Goal: Information Seeking & Learning: Learn about a topic

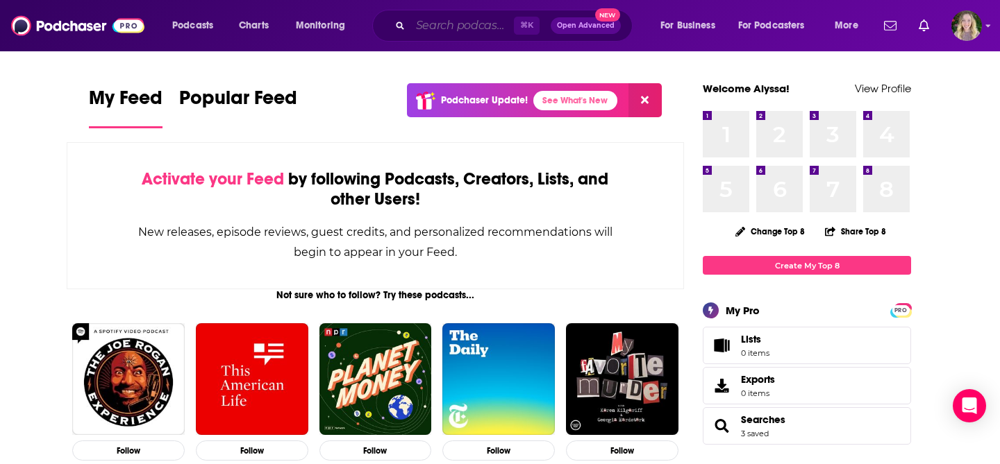
click at [448, 31] on input "Search podcasts, credits, & more..." at bounding box center [461, 26] width 103 height 22
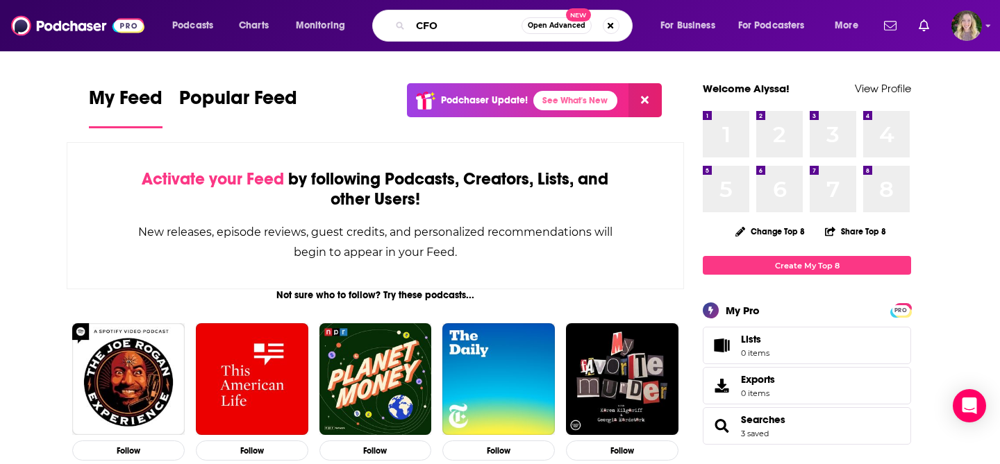
type input "CFO"
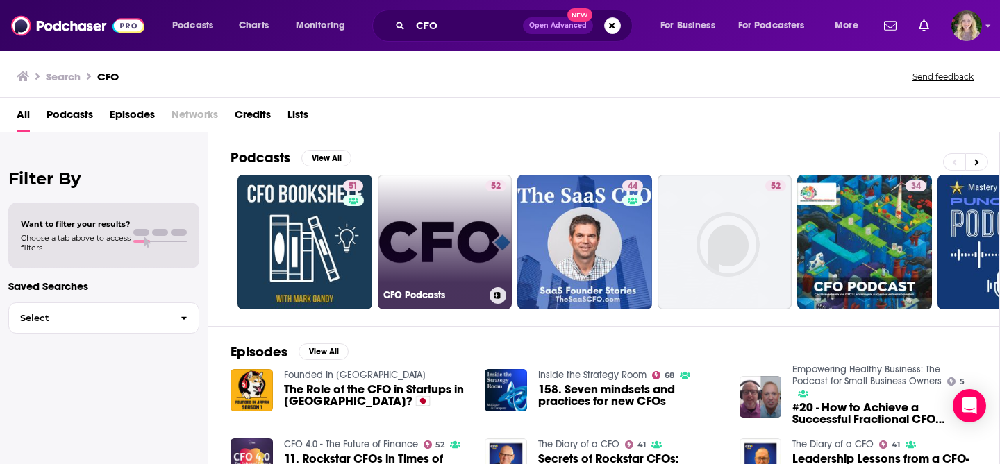
click at [417, 227] on link "52 CFO Podcasts" at bounding box center [445, 242] width 135 height 135
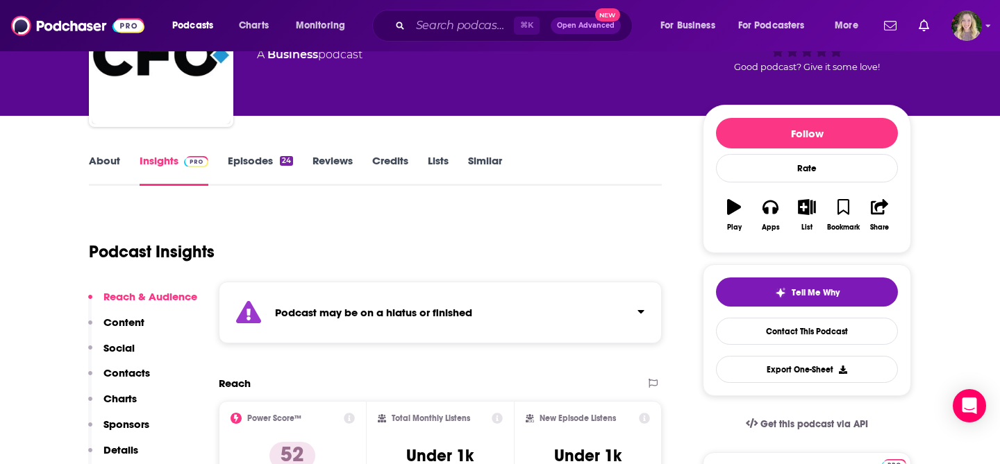
scroll to position [190, 0]
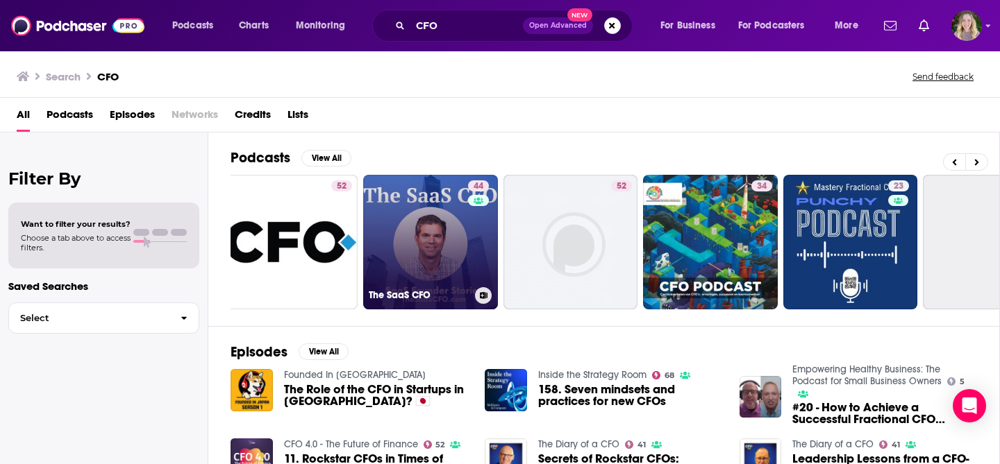
scroll to position [0, 203]
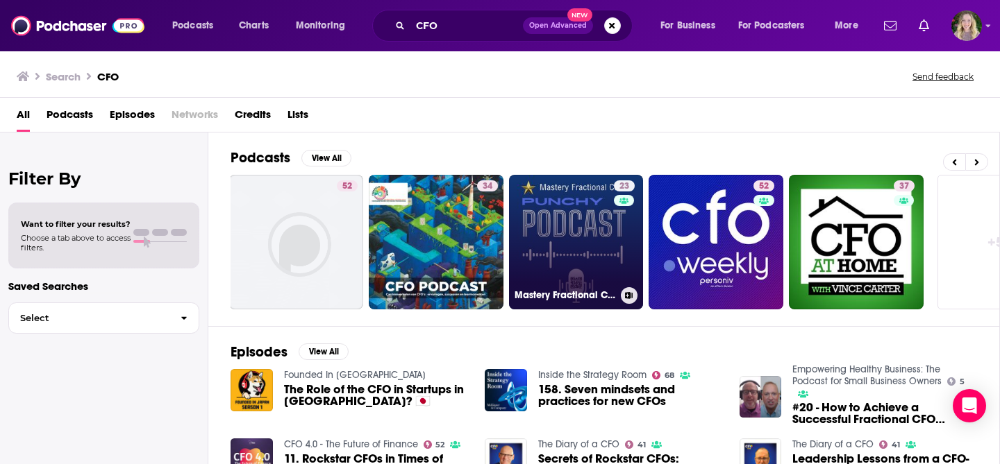
scroll to position [0, 506]
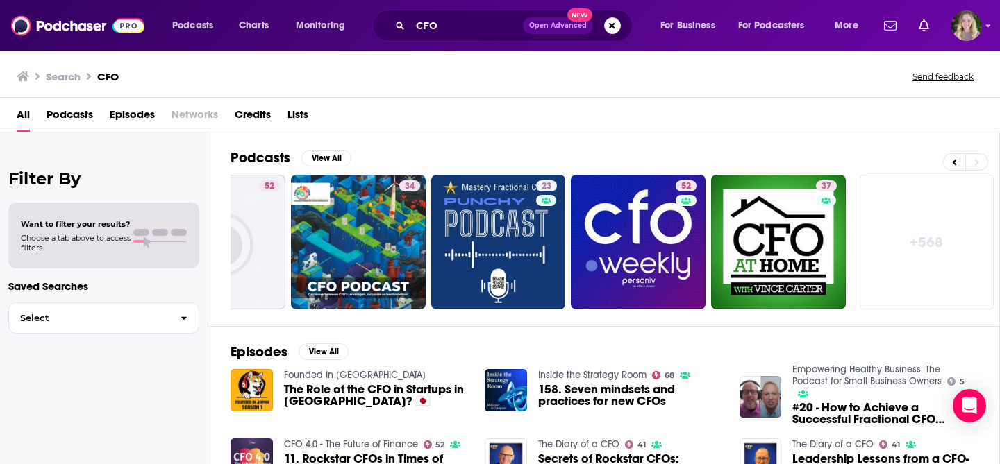
click at [921, 233] on link "+ 568" at bounding box center [927, 242] width 135 height 135
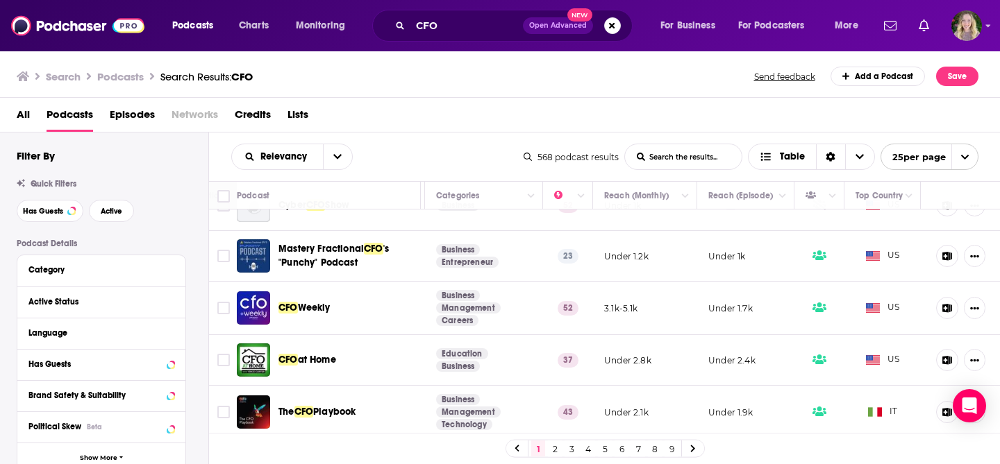
scroll to position [0, 253]
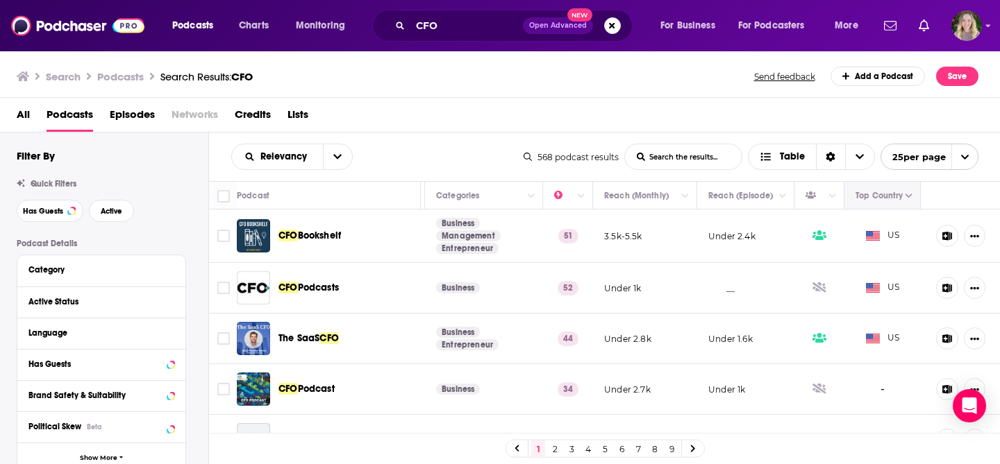
click at [907, 193] on icon "Column Actions" at bounding box center [908, 196] width 7 height 8
click at [907, 193] on div at bounding box center [500, 232] width 1000 height 464
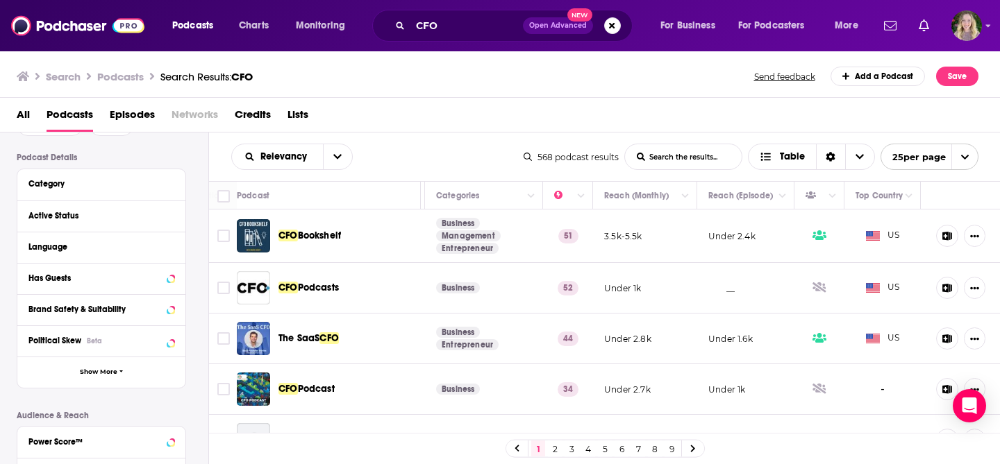
scroll to position [96, 0]
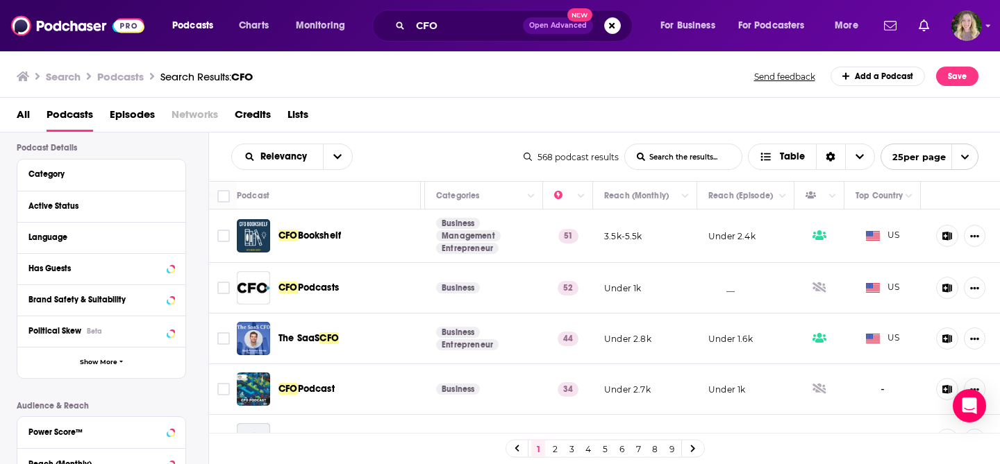
click at [175, 210] on div "Active Status" at bounding box center [101, 206] width 168 height 31
click at [169, 208] on icon at bounding box center [170, 205] width 6 height 3
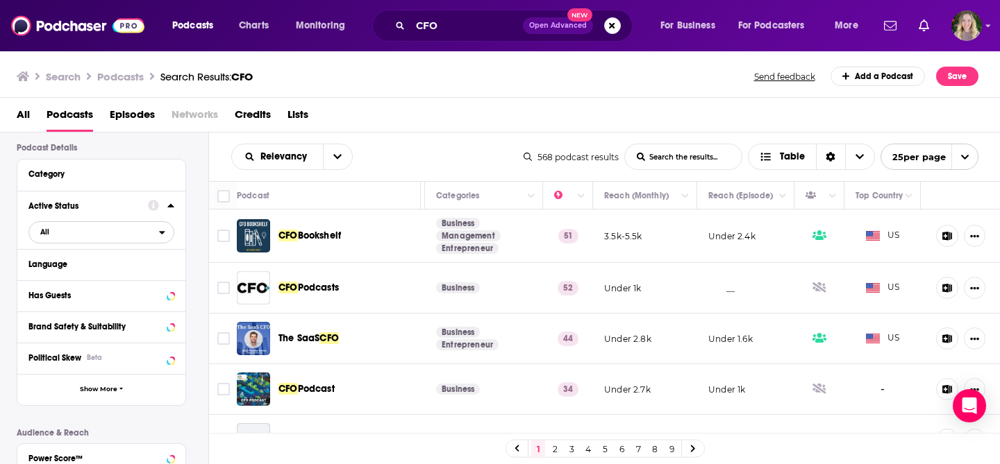
click at [65, 233] on span "All" at bounding box center [94, 232] width 130 height 18
click at [62, 280] on span "Active" at bounding box center [71, 278] width 73 height 8
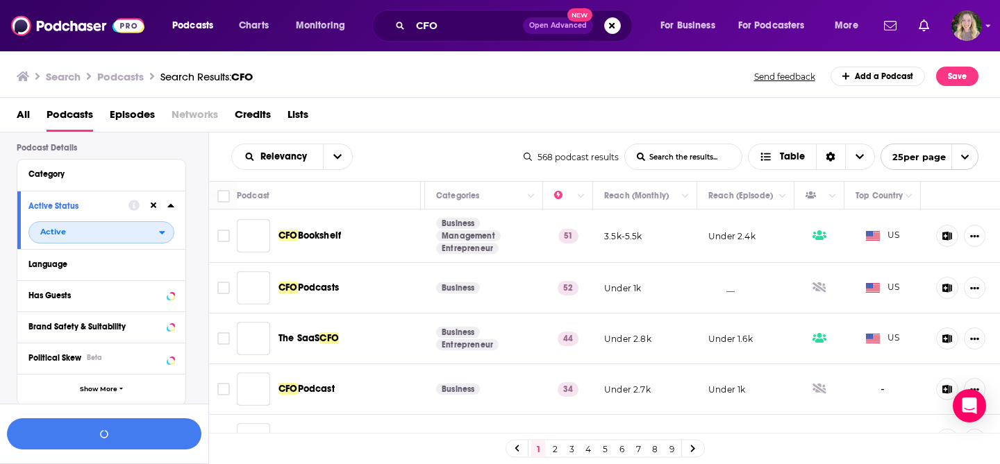
scroll to position [130, 0]
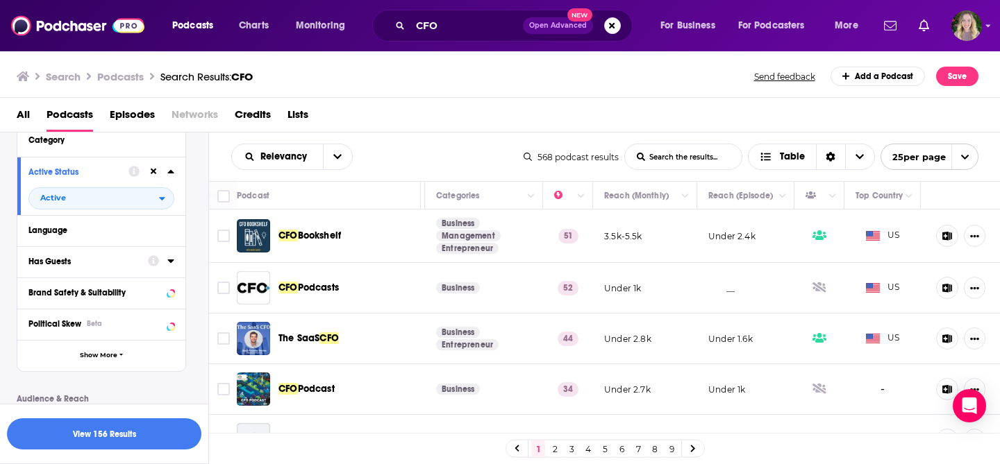
click at [193, 202] on div "Podcast Details Category Active Status Active Language Has Guests Brand Safety …" at bounding box center [113, 369] width 192 height 521
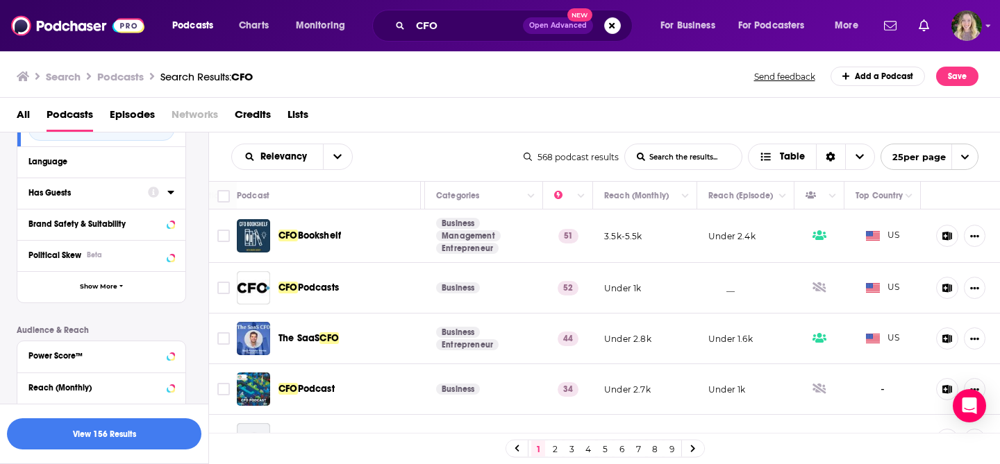
scroll to position [207, 0]
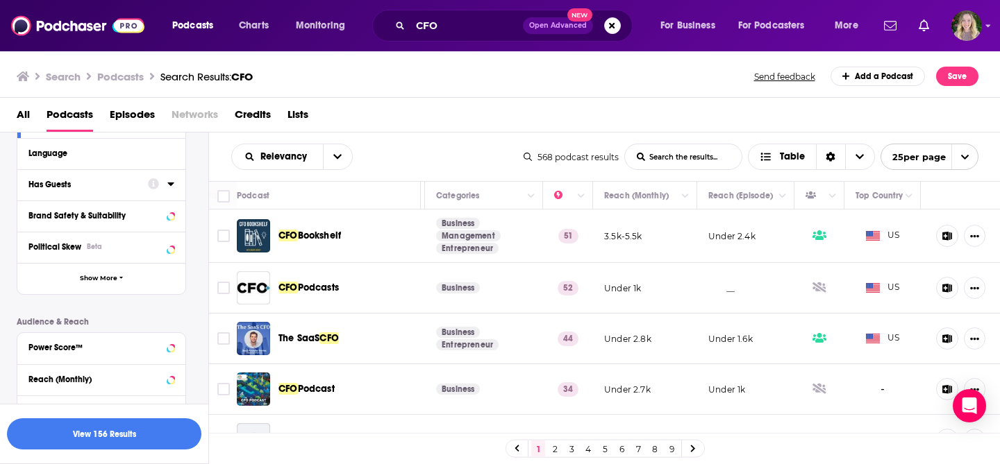
click at [170, 181] on icon at bounding box center [170, 183] width 7 height 11
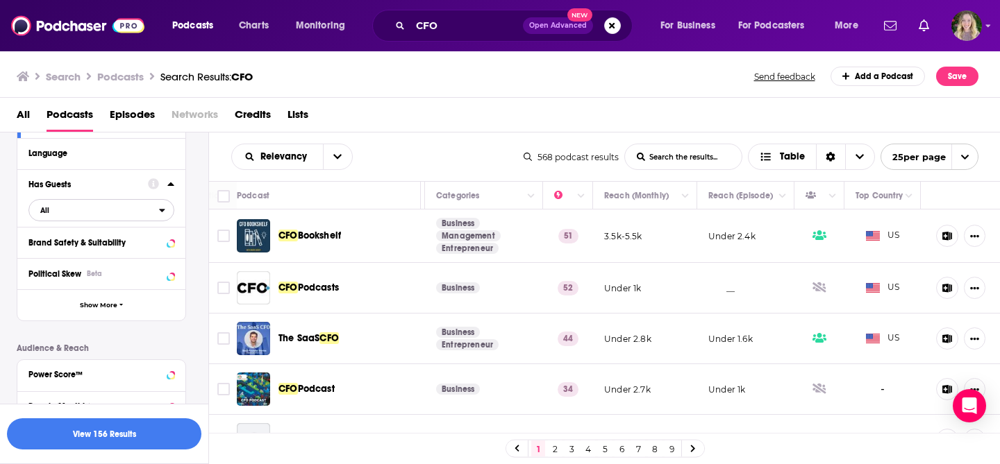
click at [120, 208] on span "All" at bounding box center [94, 210] width 130 height 18
click at [101, 260] on span "Has guests" at bounding box center [75, 256] width 81 height 8
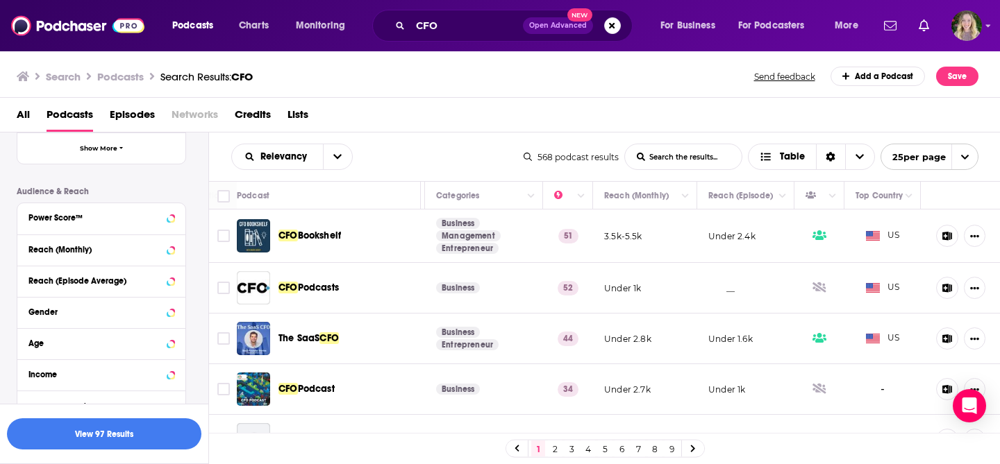
scroll to position [432, 0]
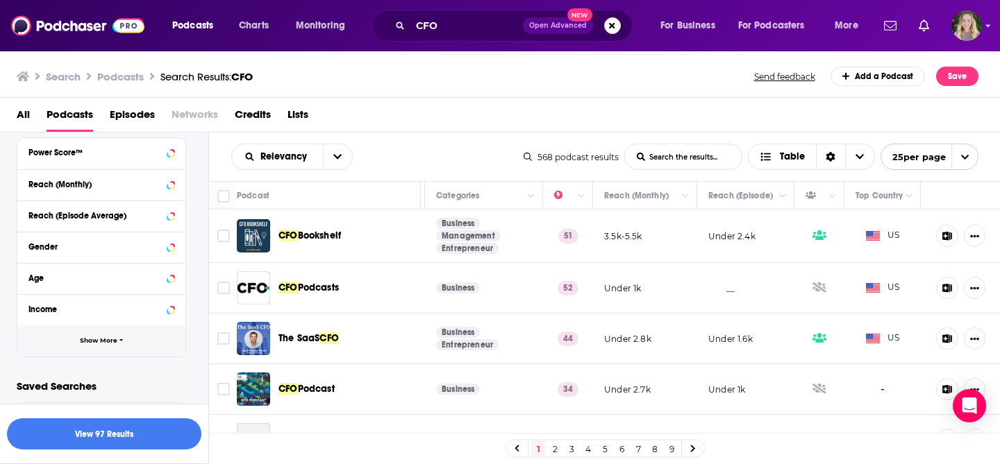
click at [119, 344] on button "Show More" at bounding box center [101, 341] width 168 height 31
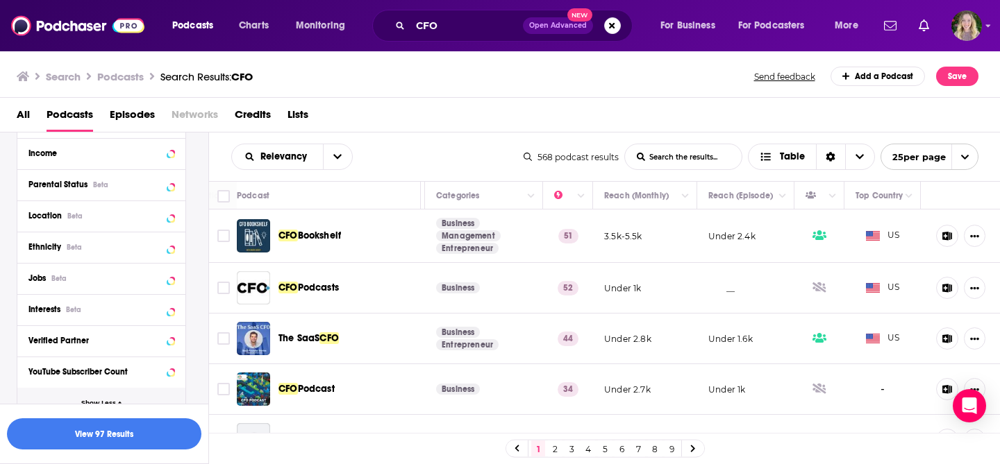
scroll to position [585, 0]
click at [170, 218] on icon at bounding box center [170, 216] width 6 height 3
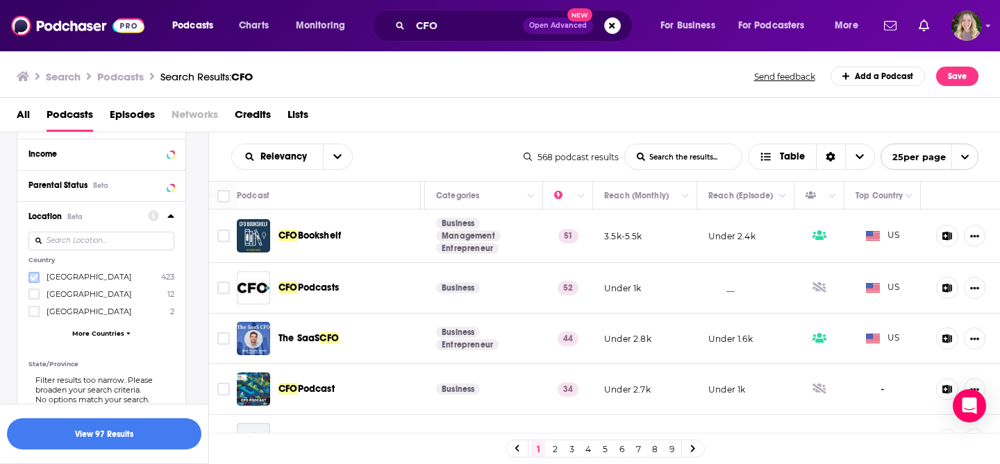
click at [33, 279] on icon at bounding box center [34, 278] width 8 height 8
click at [128, 437] on button "View 91 Results" at bounding box center [104, 434] width 194 height 31
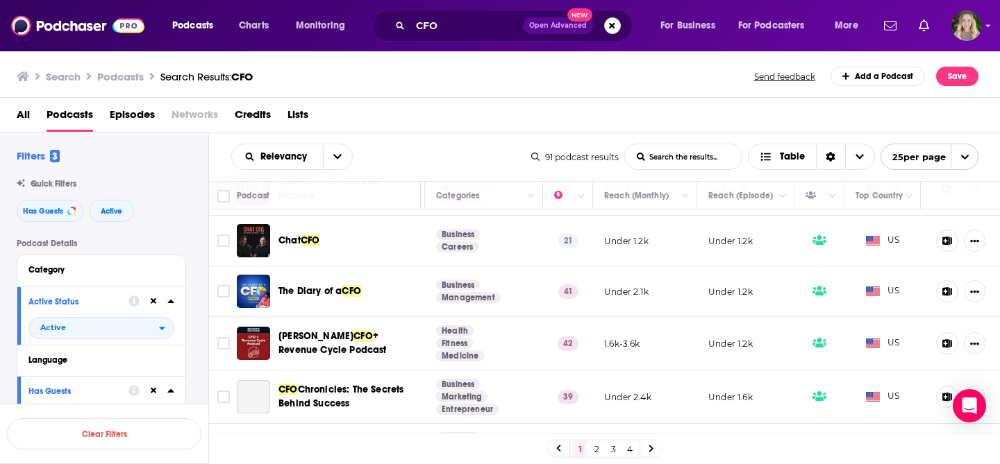
scroll to position [413, 253]
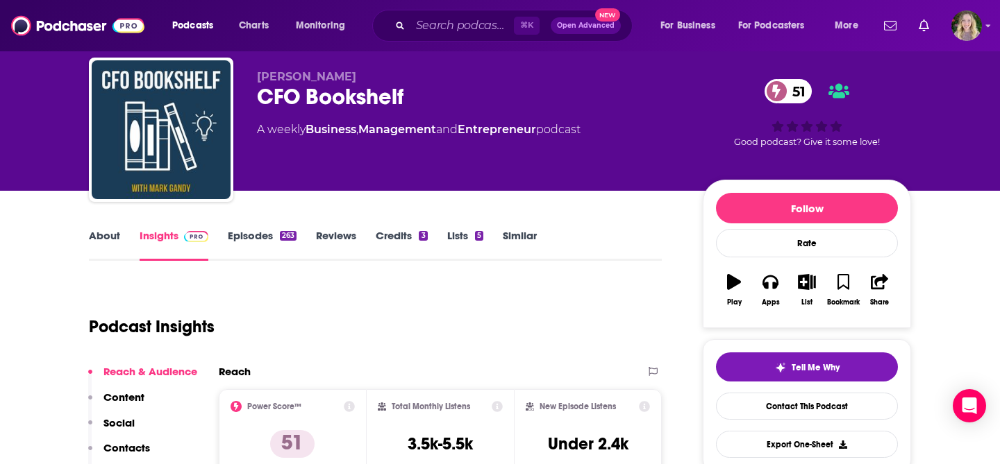
scroll to position [8, 0]
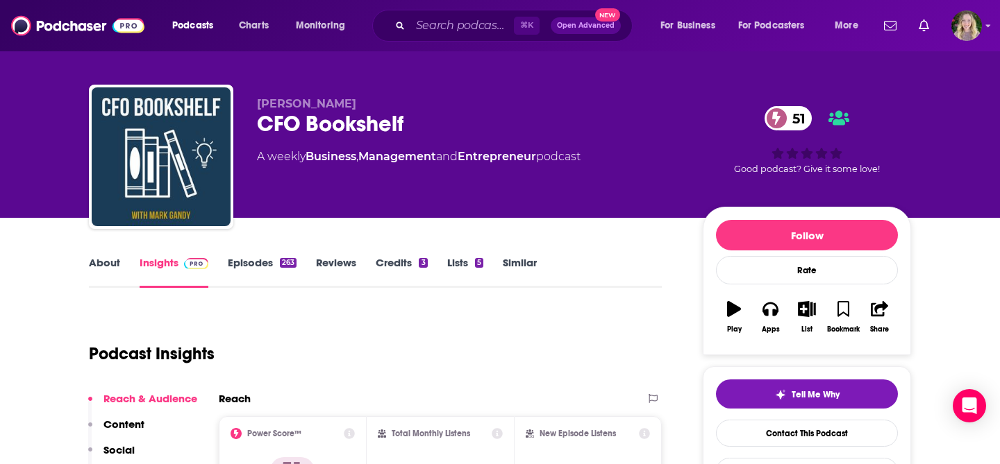
click at [242, 260] on link "Episodes 263" at bounding box center [262, 272] width 69 height 32
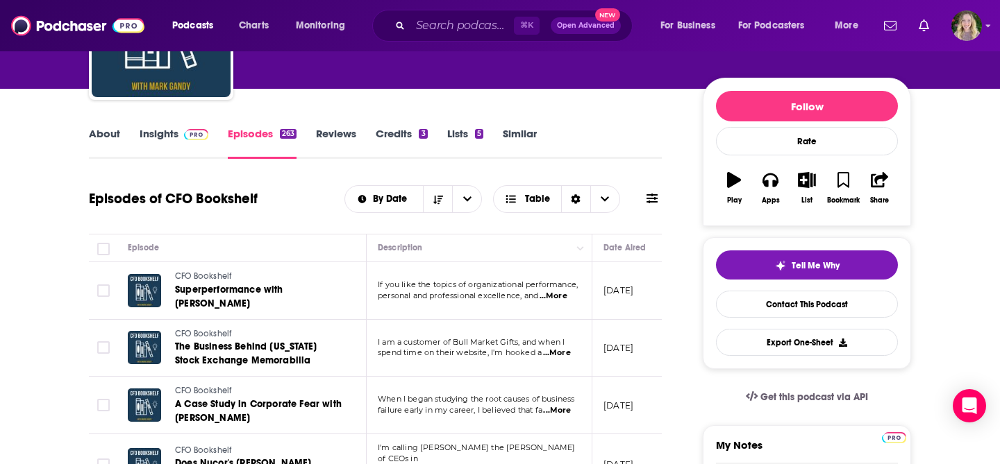
scroll to position [108, 0]
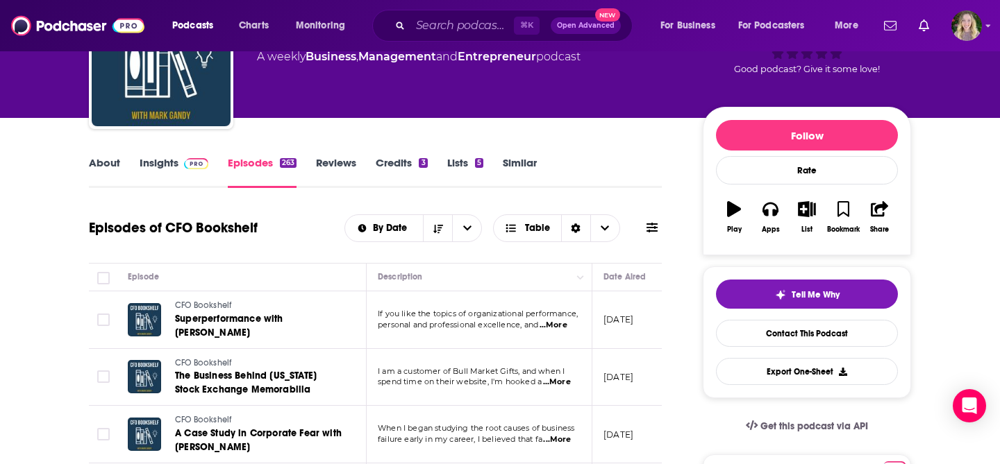
click at [107, 159] on link "About" at bounding box center [104, 172] width 31 height 32
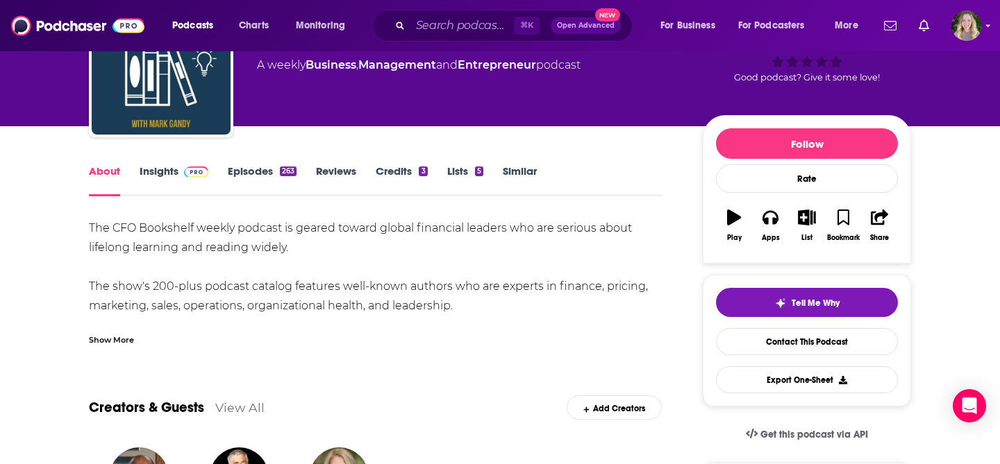
scroll to position [86, 0]
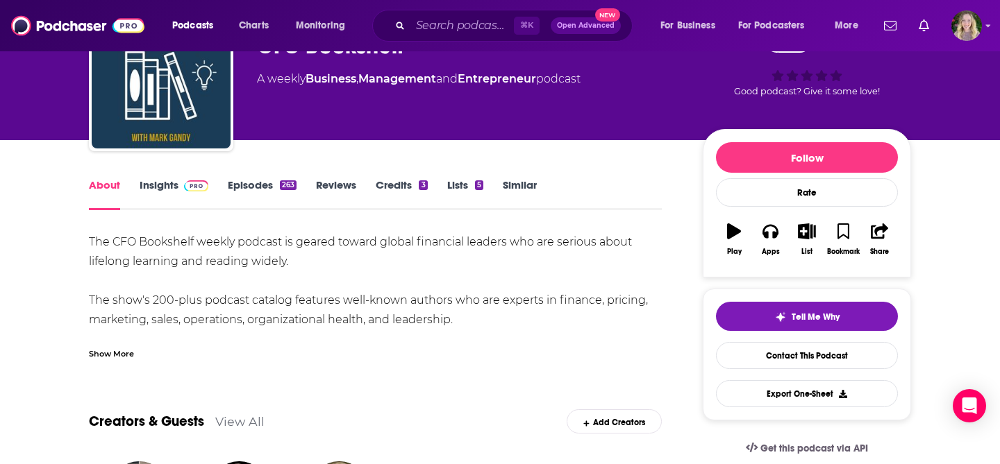
click at [144, 192] on link "Insights" at bounding box center [174, 194] width 69 height 32
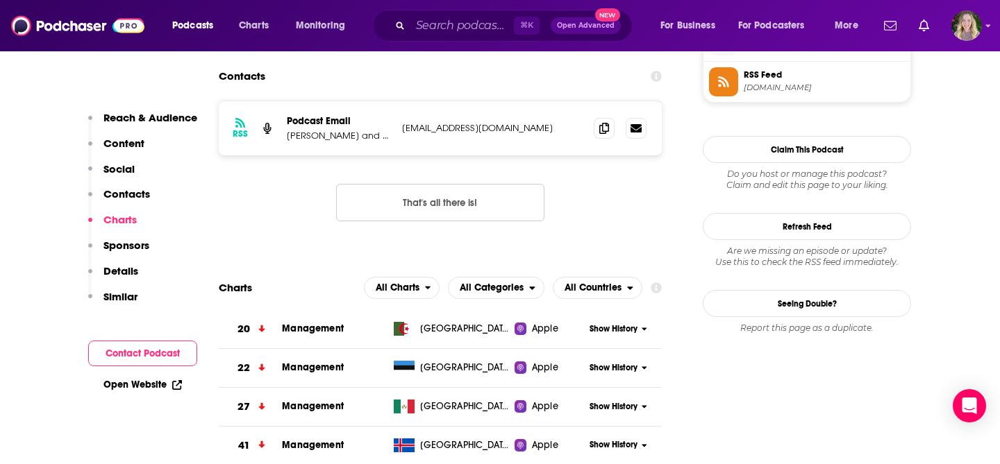
scroll to position [1298, 0]
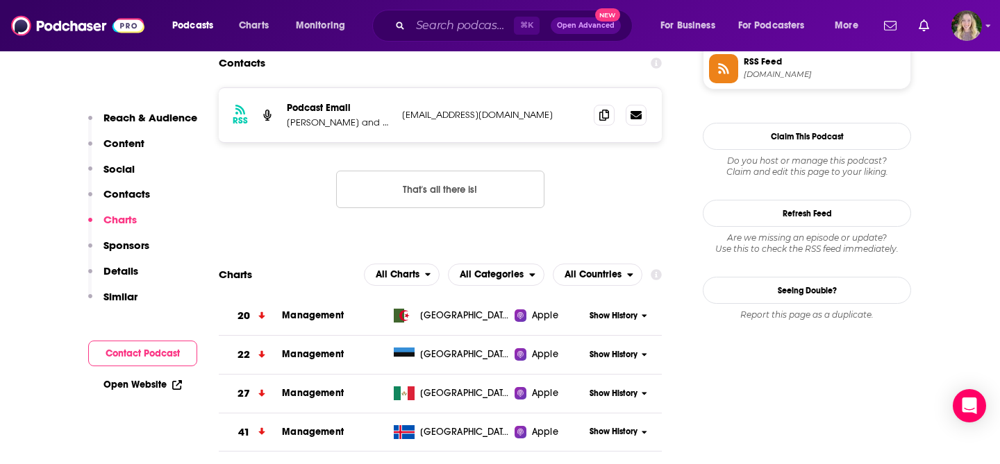
click at [119, 187] on button "Social" at bounding box center [111, 175] width 47 height 26
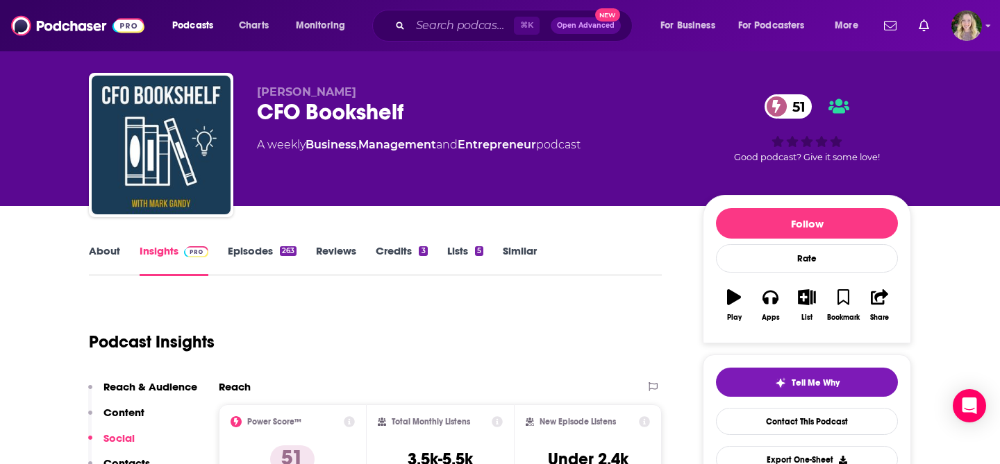
scroll to position [0, 0]
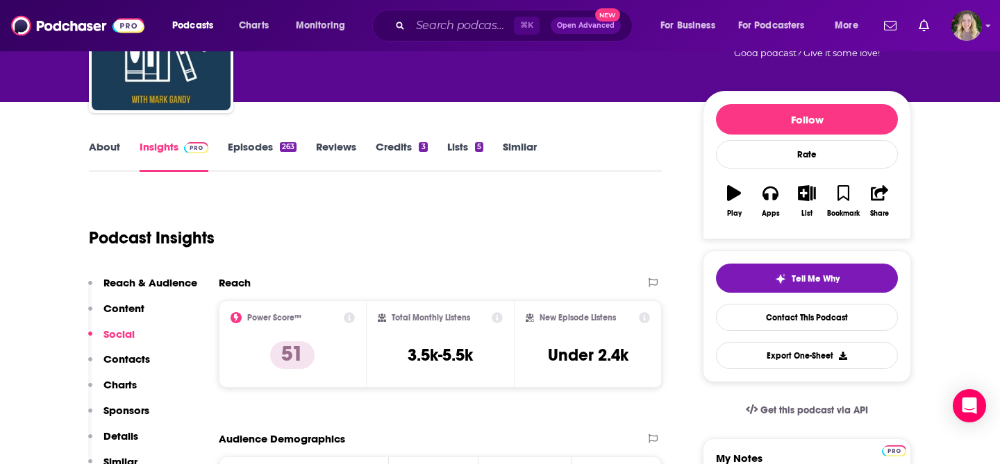
click at [122, 362] on p "Contacts" at bounding box center [126, 359] width 47 height 13
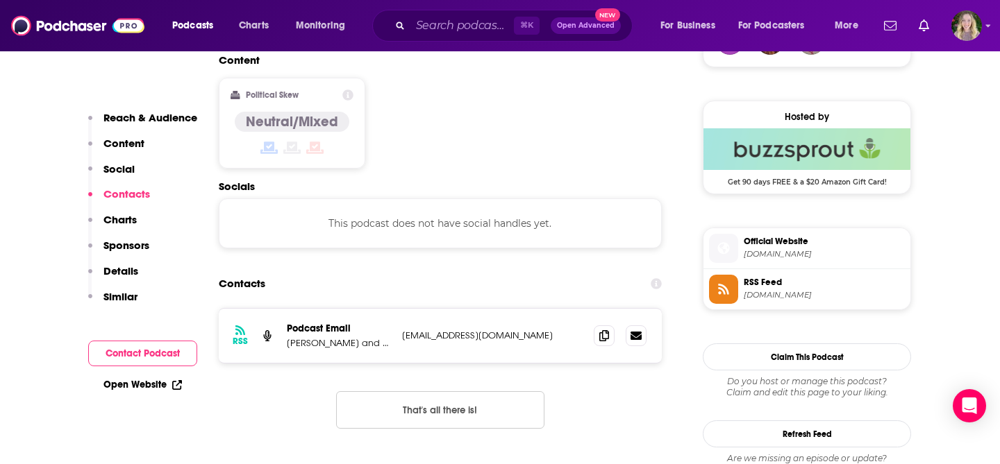
scroll to position [1102, 0]
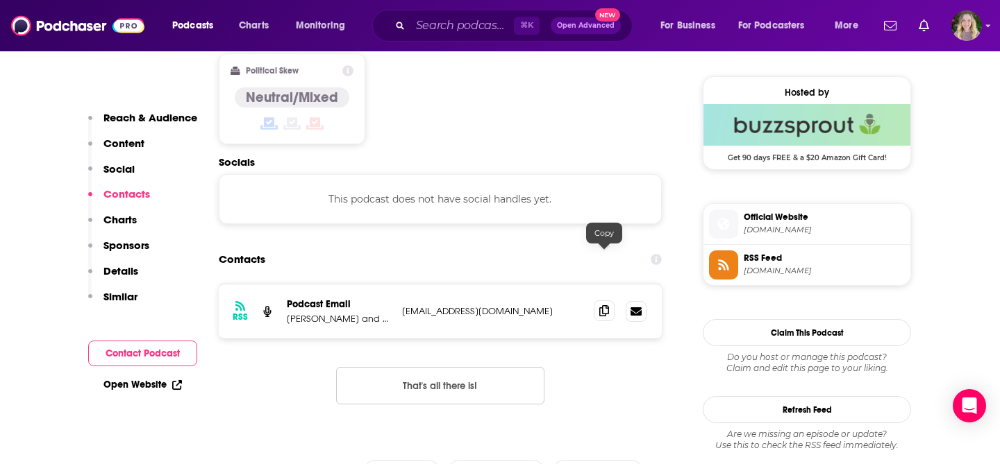
click at [599, 305] on icon at bounding box center [604, 310] width 10 height 11
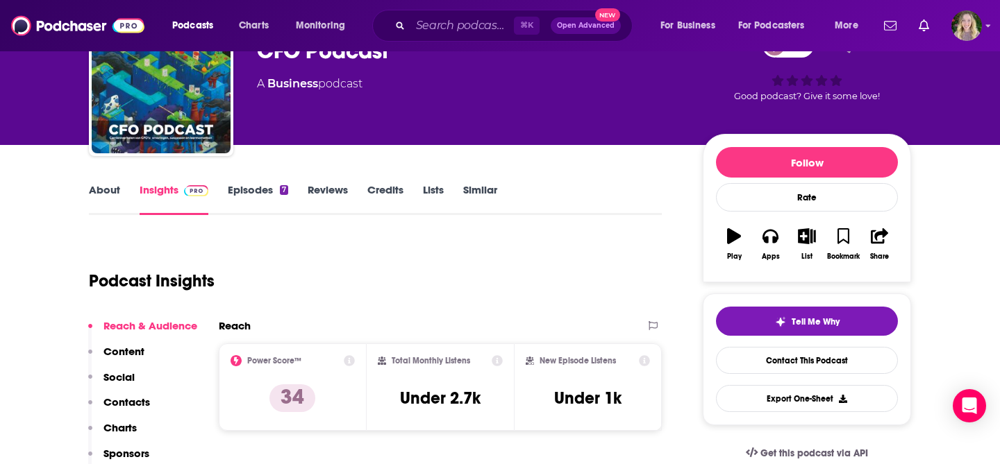
scroll to position [82, 0]
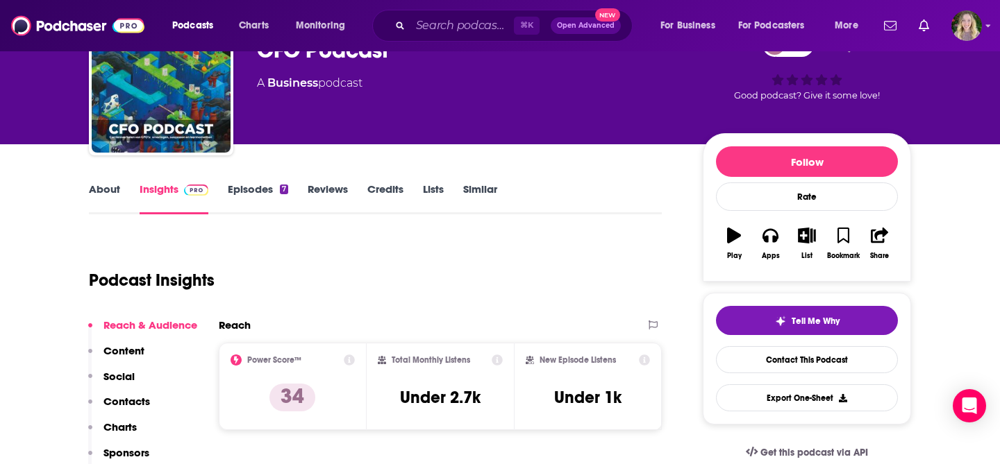
click at [252, 184] on link "Episodes 7" at bounding box center [258, 199] width 60 height 32
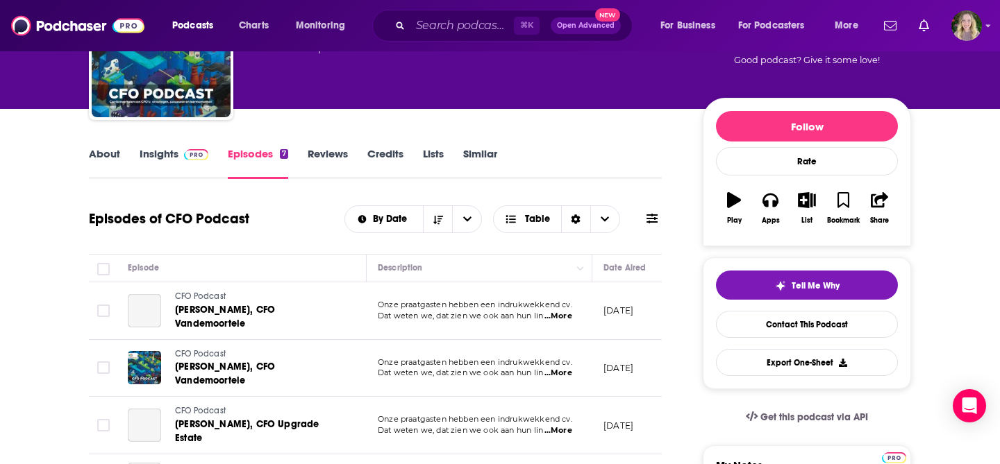
scroll to position [118, 0]
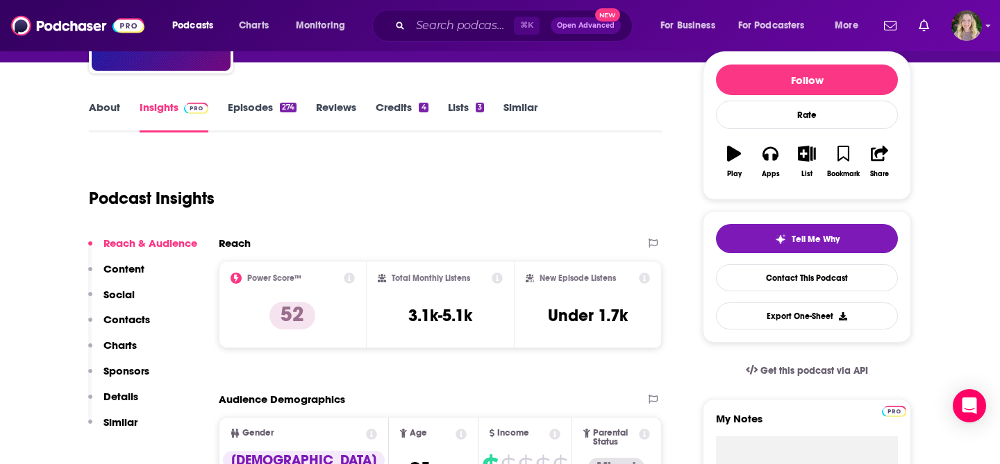
scroll to position [173, 0]
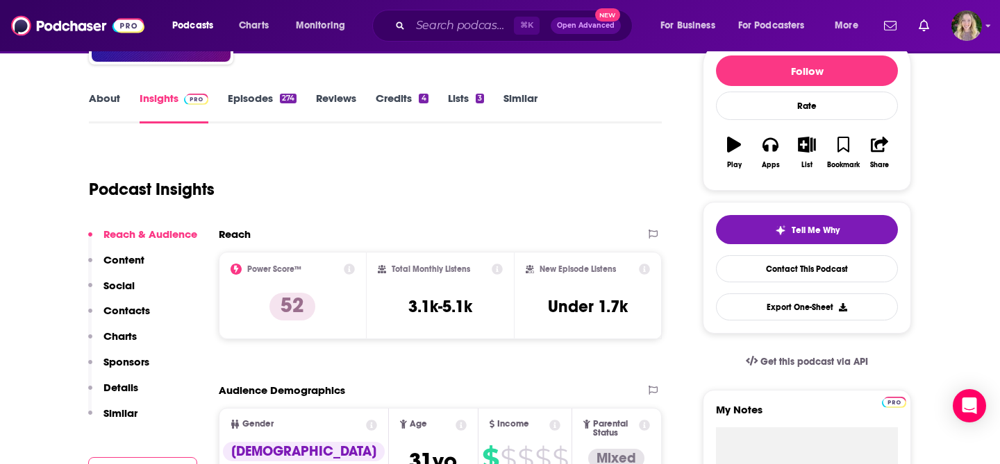
click at [255, 103] on link "Episodes 274" at bounding box center [262, 108] width 69 height 32
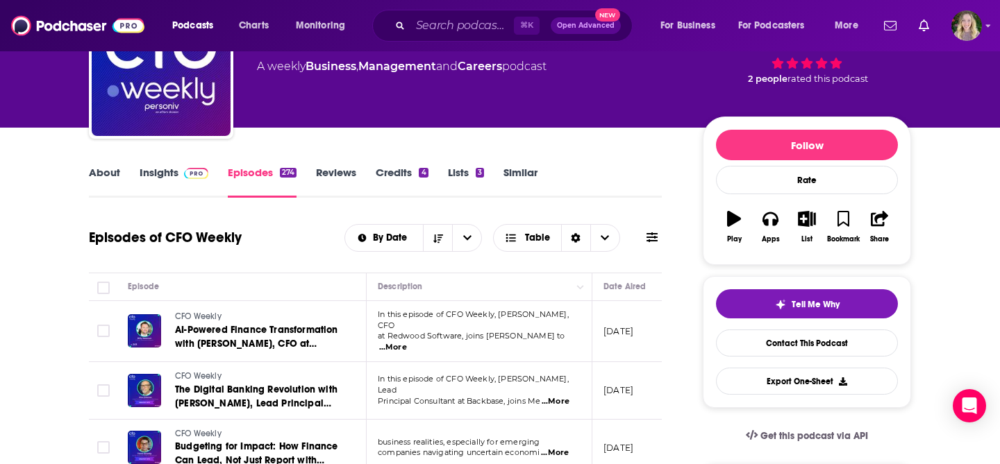
scroll to position [101, 0]
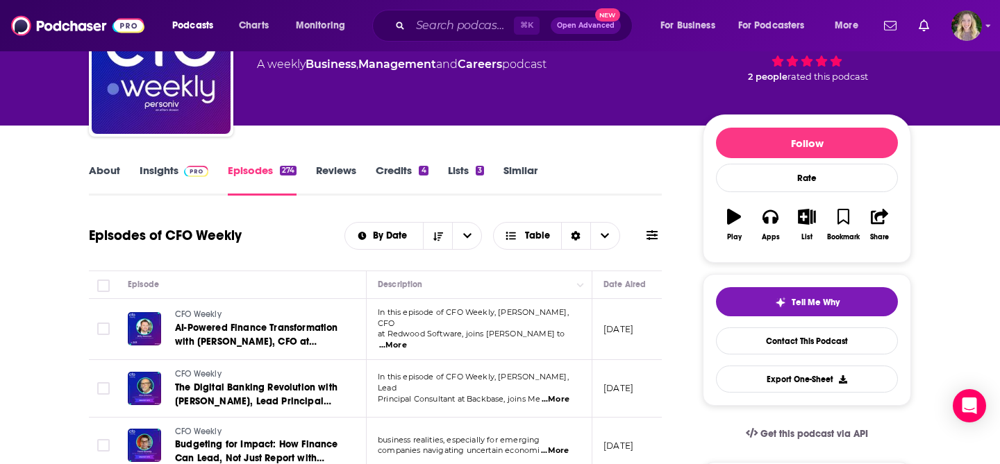
click at [114, 169] on link "About" at bounding box center [104, 180] width 31 height 32
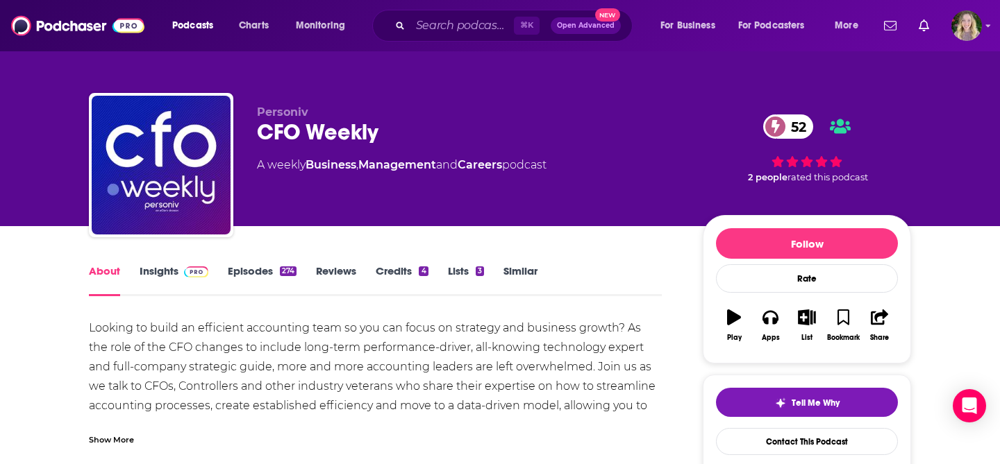
click at [159, 273] on link "Insights" at bounding box center [174, 281] width 69 height 32
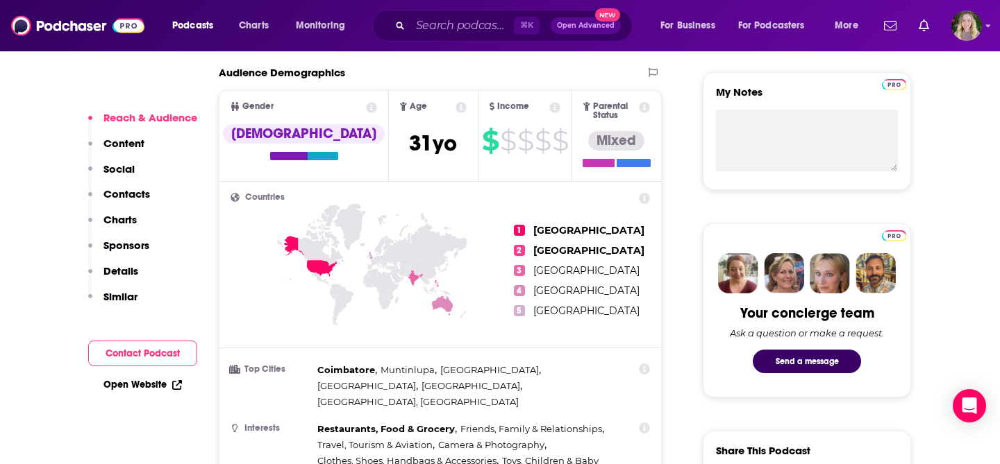
scroll to position [489, 0]
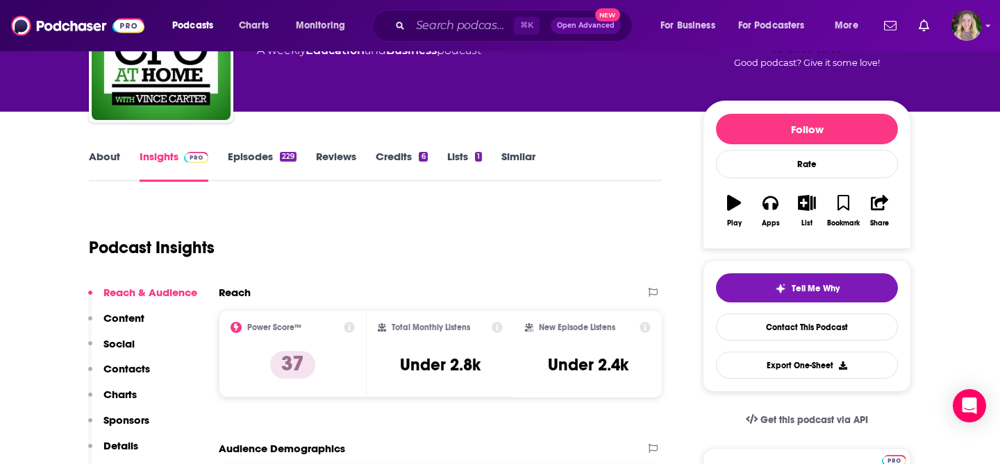
scroll to position [115, 0]
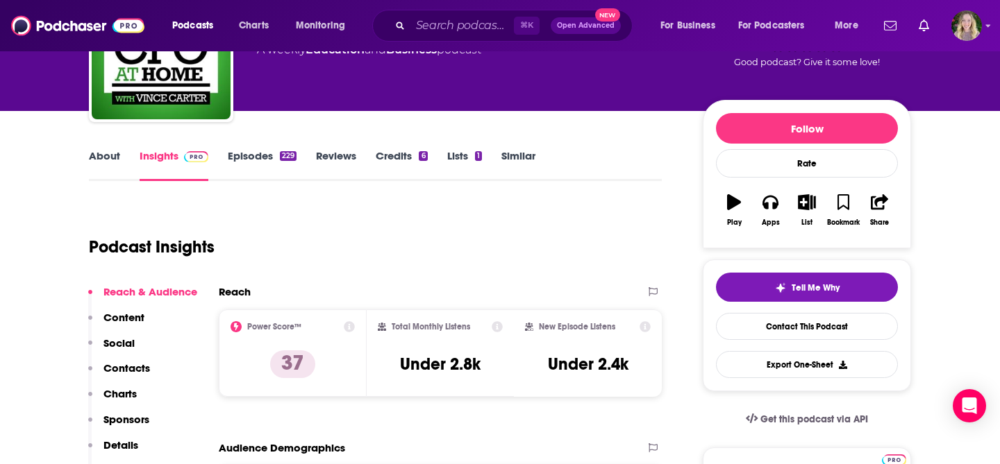
click at [242, 155] on link "Episodes 229" at bounding box center [262, 165] width 69 height 32
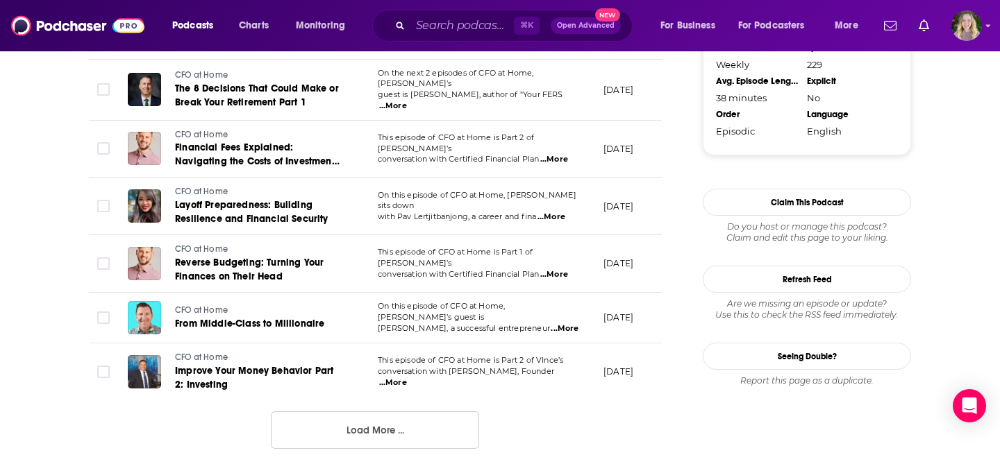
scroll to position [1479, 0]
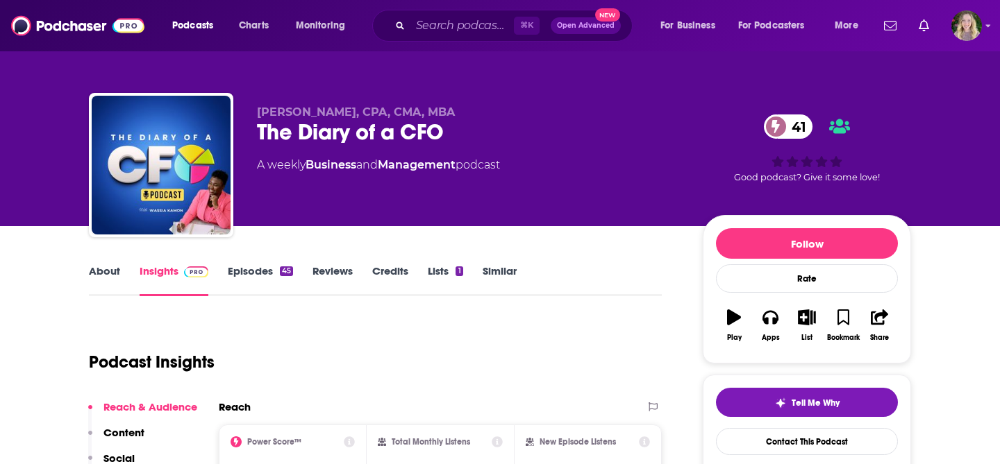
click at [253, 267] on link "Episodes 45" at bounding box center [260, 281] width 65 height 32
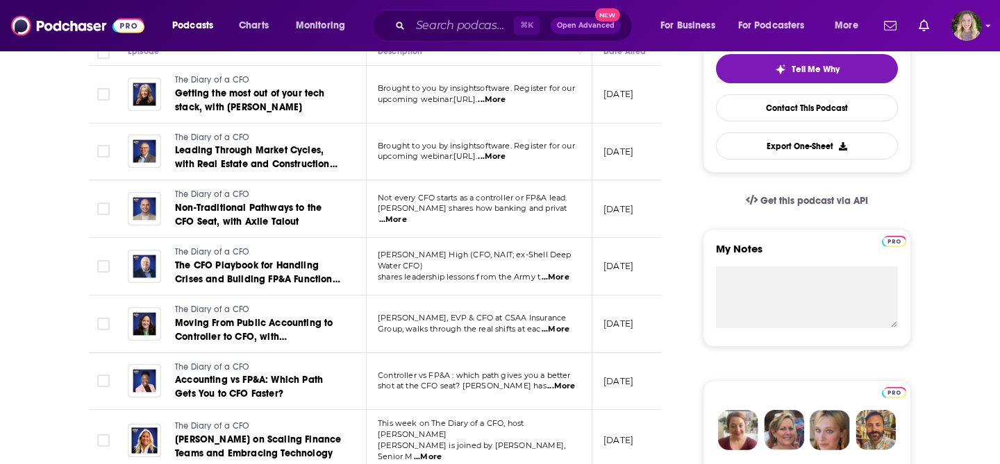
scroll to position [270, 0]
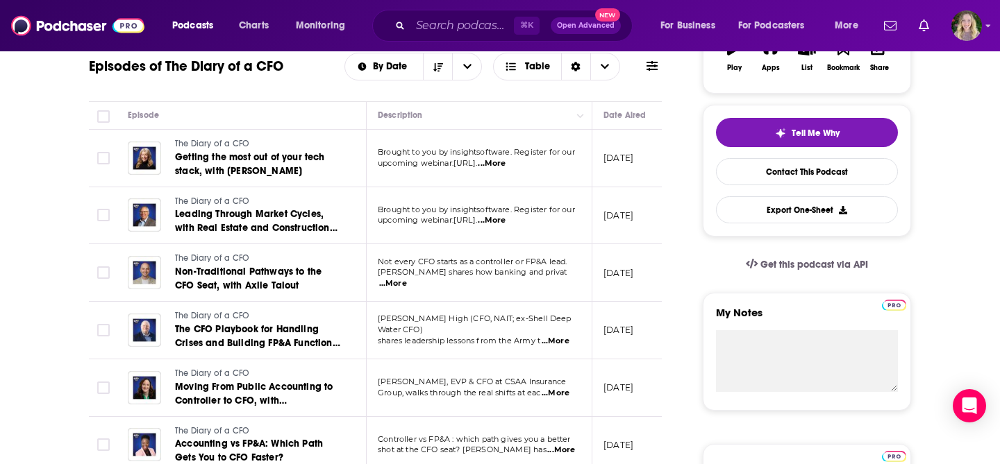
click at [505, 158] on span "...More" at bounding box center [492, 163] width 28 height 11
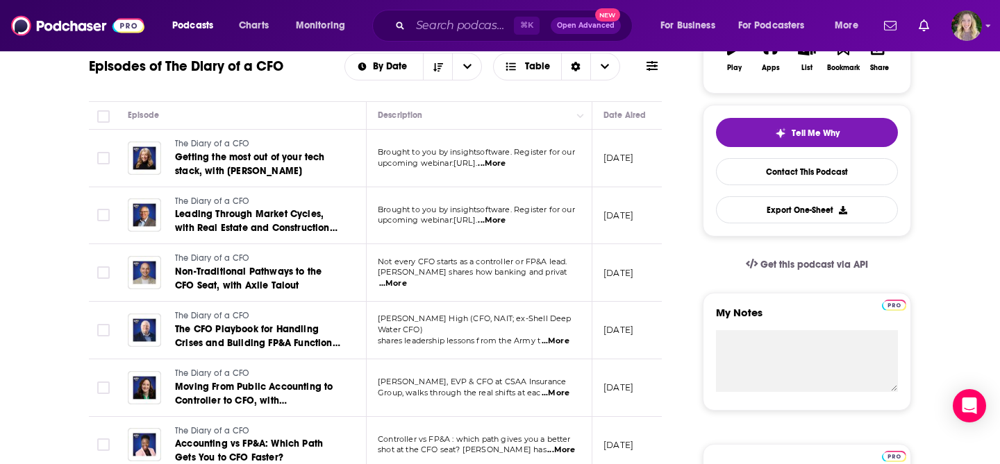
click at [505, 222] on span "...More" at bounding box center [492, 220] width 28 height 11
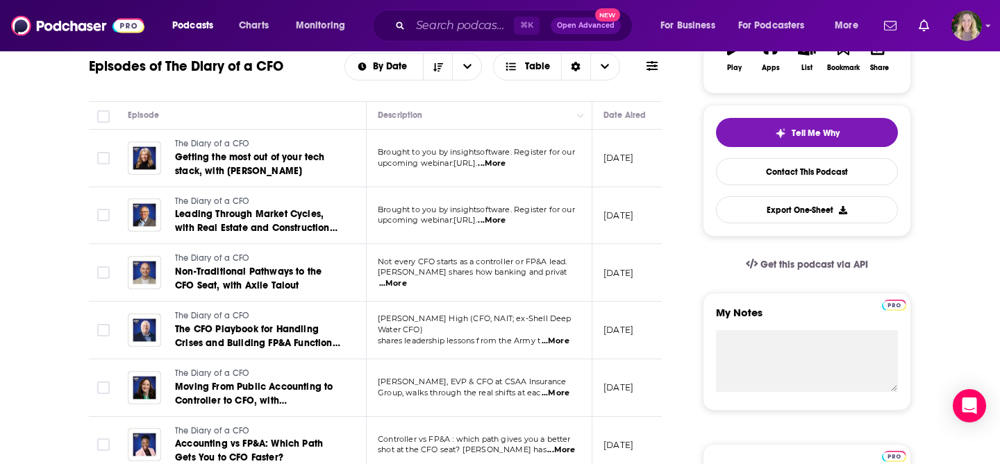
click at [407, 278] on span "...More" at bounding box center [393, 283] width 28 height 11
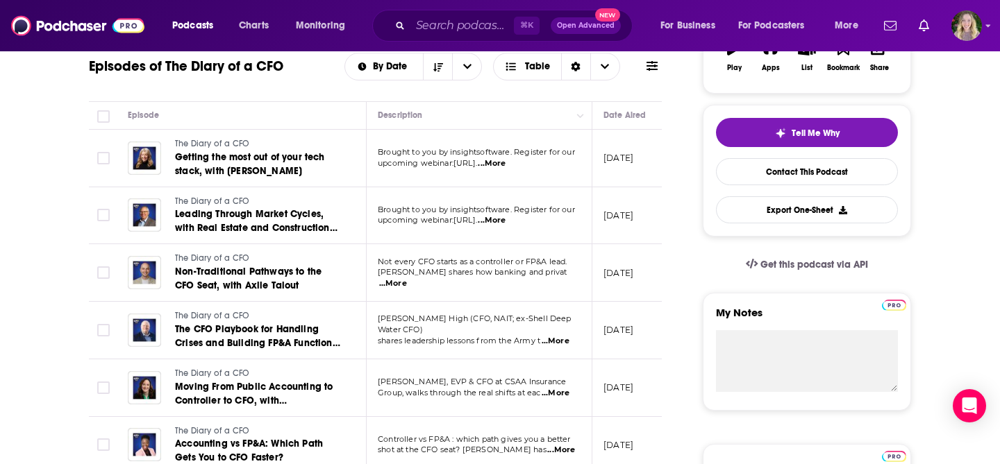
scroll to position [330, 0]
